Goal: Download file/media

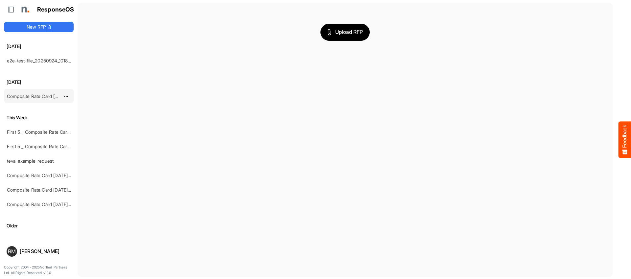
click at [36, 89] on div "Composite Rate Card [DATE]_smaller" at bounding box center [33, 95] width 59 height 13
click at [36, 93] on link "Composite Rate Card [DATE]_smaller" at bounding box center [46, 96] width 78 height 6
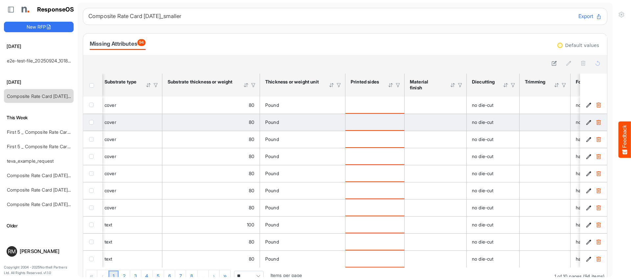
scroll to position [0, 310]
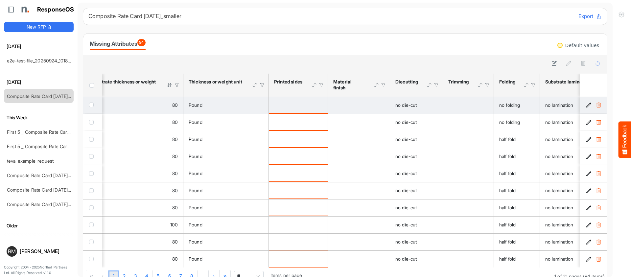
click at [301, 102] on div "is template cell Column Header httpsnorthellcomontologiesmapping-rulesmanufactu…" at bounding box center [298, 104] width 48 height 7
click at [296, 106] on div "is template cell Column Header httpsnorthellcomontologiesmapping-rulesmanufactu…" at bounding box center [298, 104] width 48 height 7
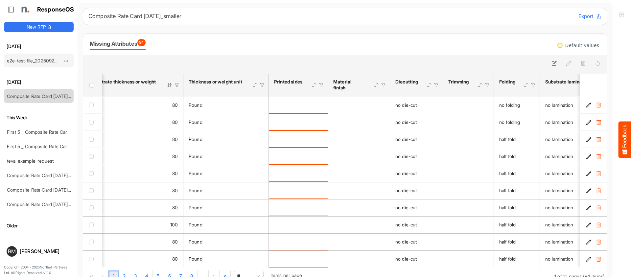
click at [18, 58] on link "e2e-test-file_20250924_101824" at bounding box center [40, 61] width 67 height 6
